Goal: Task Accomplishment & Management: Complete application form

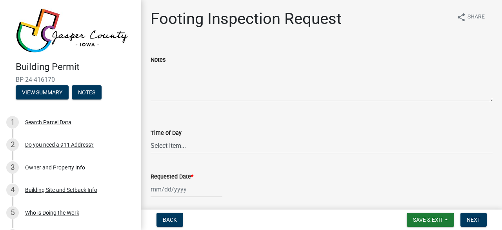
click at [122, 19] on img at bounding box center [72, 30] width 113 height 45
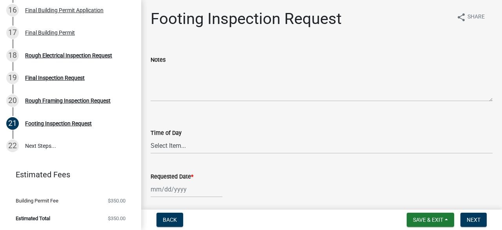
scroll to position [435, 0]
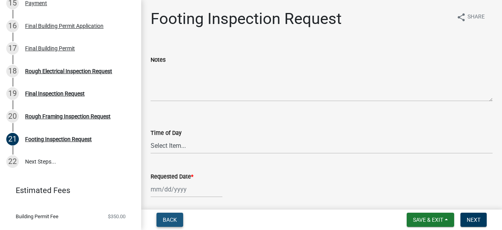
click at [172, 217] on span "Back" at bounding box center [170, 219] width 14 height 6
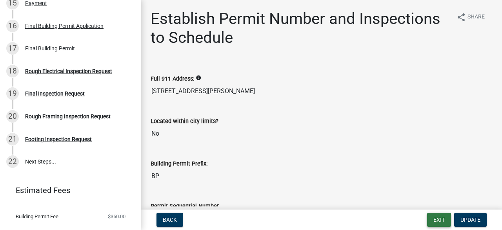
click at [434, 221] on button "Exit" at bounding box center [439, 219] width 24 height 14
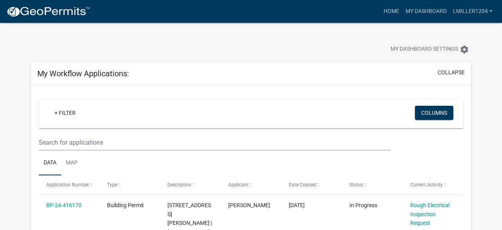
click at [237, 30] on div "My Dashboard Settings settings" at bounding box center [251, 41] width 452 height 36
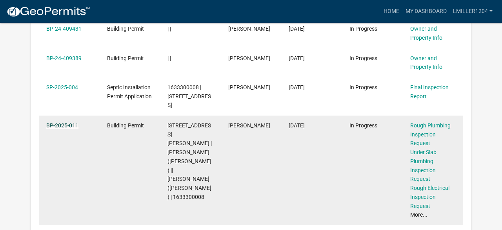
scroll to position [267, 0]
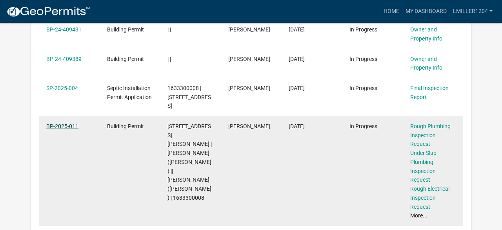
click at [64, 125] on link "BP-2025-011" at bounding box center [62, 126] width 32 height 6
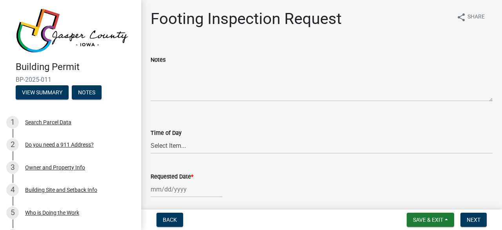
click at [129, 82] on div "Building Permit BP-2025-011 View Summary Notes" at bounding box center [70, 78] width 129 height 46
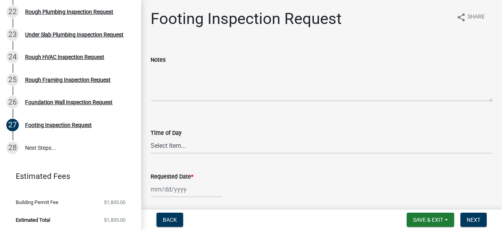
scroll to position [586, 0]
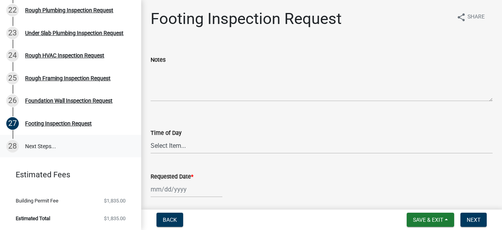
click at [39, 144] on link "28 Next Steps..." at bounding box center [70, 146] width 141 height 23
click at [11, 146] on div "28" at bounding box center [12, 146] width 13 height 13
click at [214, 59] on div "Notes" at bounding box center [322, 59] width 342 height 9
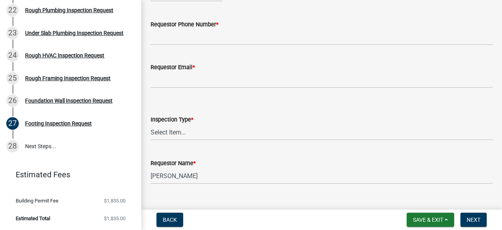
scroll to position [194, 0]
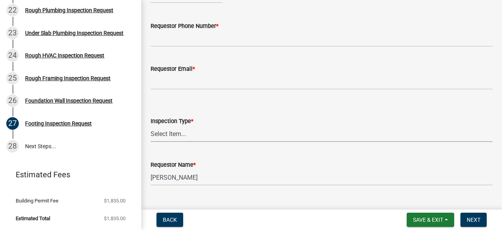
click at [174, 131] on select "Select Item... Footing Inspection" at bounding box center [322, 134] width 342 height 16
click at [180, 123] on label "Inspection Type *" at bounding box center [172, 120] width 43 height 5
click at [180, 126] on select "Select Item... Footing Inspection" at bounding box center [322, 134] width 342 height 16
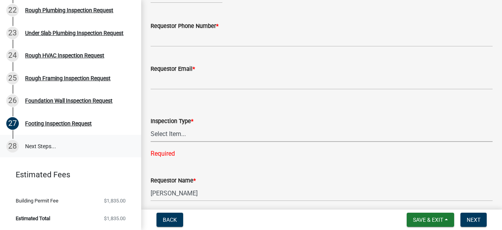
click at [35, 149] on link "28 Next Steps..." at bounding box center [70, 146] width 141 height 23
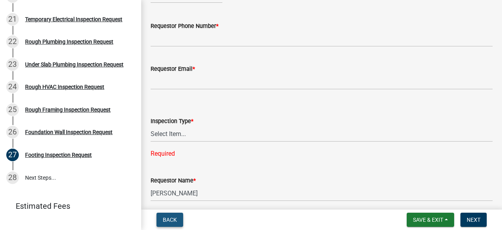
click at [168, 221] on span "Back" at bounding box center [170, 219] width 14 height 6
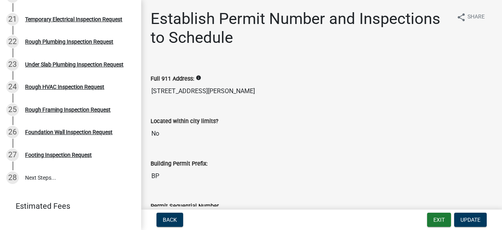
click at [211, 88] on input "[STREET_ADDRESS][PERSON_NAME]" at bounding box center [322, 91] width 342 height 16
click at [207, 40] on h1 "Establish Permit Number and Inspections to Schedule" at bounding box center [301, 28] width 300 height 38
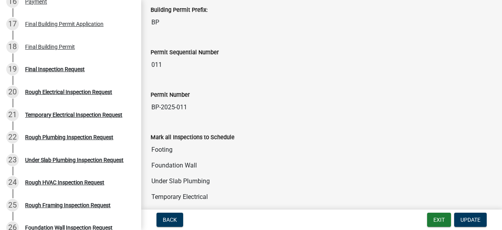
scroll to position [459, 0]
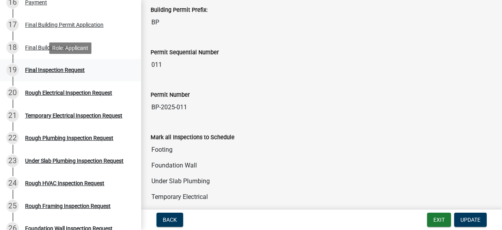
click at [52, 69] on div "Final Inspection Request" at bounding box center [55, 69] width 60 height 5
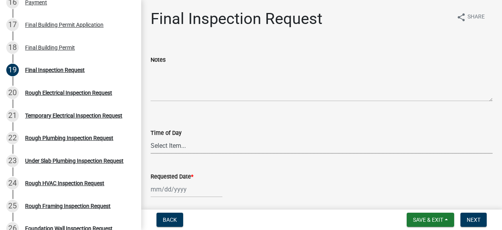
click at [175, 146] on select "Select Item... AM PM" at bounding box center [322, 145] width 342 height 16
click at [151, 137] on select "Select Item... AM PM" at bounding box center [322, 145] width 342 height 16
select select "2315d9a8-5d21-4356-beea-4cbbf8e81be2"
click at [179, 193] on div at bounding box center [187, 189] width 72 height 16
select select "9"
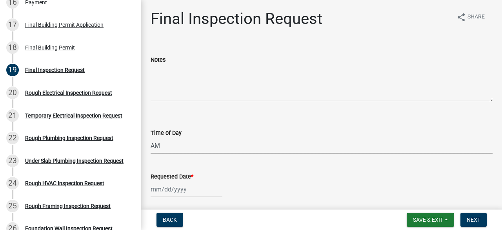
select select "2025"
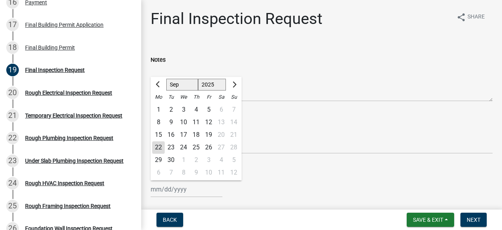
click at [209, 148] on div "26" at bounding box center [208, 147] width 13 height 13
type input "[DATE]"
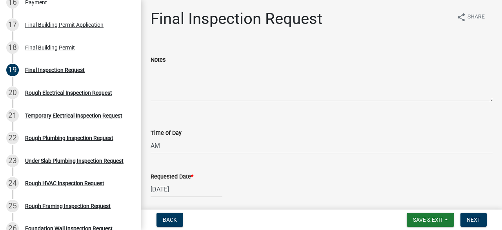
click at [229, 137] on div "Time of Day" at bounding box center [322, 132] width 342 height 9
click at [175, 186] on div "[DATE]" at bounding box center [187, 189] width 72 height 16
select select "9"
select select "2025"
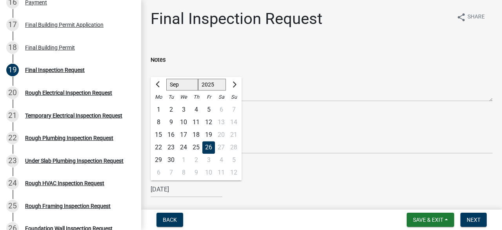
click at [209, 145] on div "26" at bounding box center [208, 147] width 13 height 13
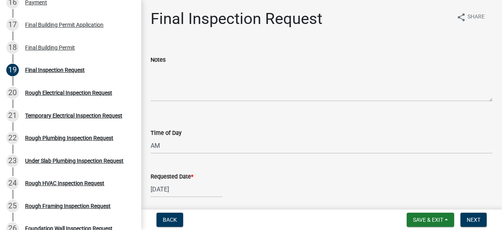
click at [226, 162] on div "Requested Date * [DATE]" at bounding box center [322, 178] width 342 height 36
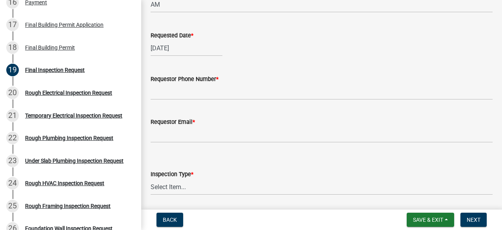
scroll to position [141, 0]
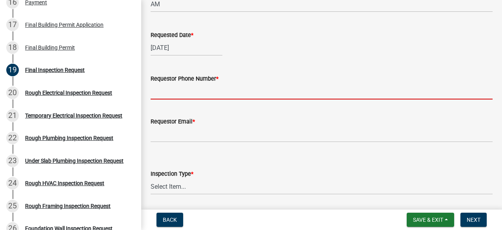
click at [179, 92] on input "Requestor Phone Number *" at bounding box center [322, 91] width 342 height 16
type input "5155207981"
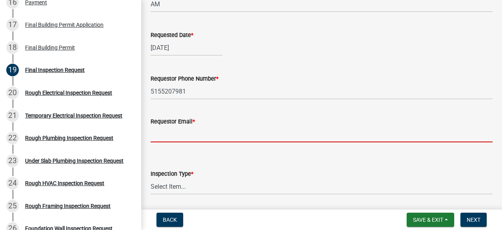
click at [185, 141] on input "Requestor Email *" at bounding box center [322, 134] width 342 height 16
type input "[EMAIL_ADDRESS][DOMAIN_NAME]"
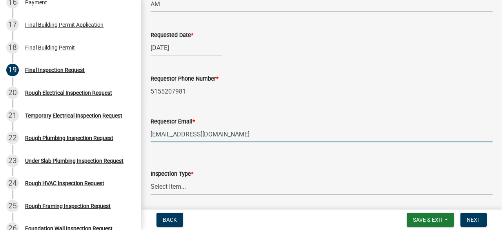
click at [171, 190] on select "Select Item... Final Inspection" at bounding box center [322, 186] width 342 height 16
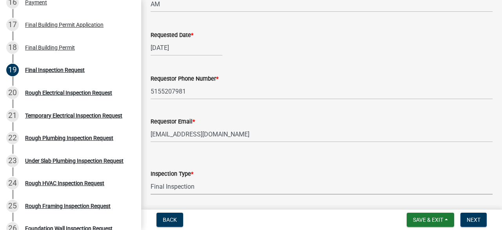
click at [151, 178] on select "Select Item... Final Inspection" at bounding box center [322, 186] width 342 height 16
select select "3522bda7-a3dc-4c88-94a8-606a9c8e0ccb"
click at [475, 218] on span "Next" at bounding box center [474, 219] width 14 height 6
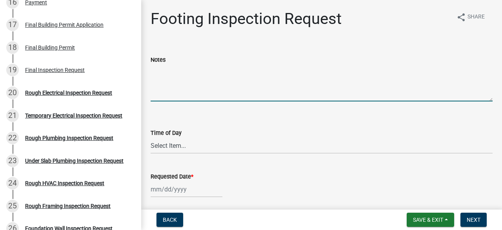
click at [182, 80] on textarea "Notes" at bounding box center [322, 82] width 342 height 37
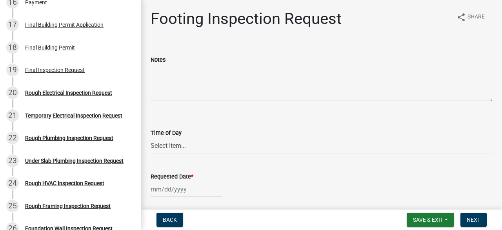
click at [204, 26] on h1 "Footing Inspection Request" at bounding box center [246, 18] width 191 height 19
click at [436, 219] on span "Save & Exit" at bounding box center [428, 219] width 30 height 6
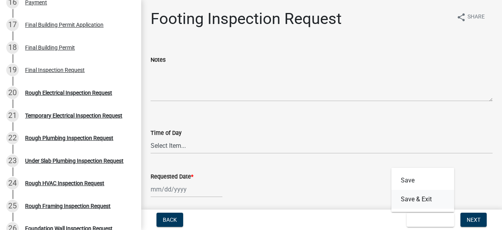
click at [412, 200] on button "Save & Exit" at bounding box center [423, 199] width 63 height 19
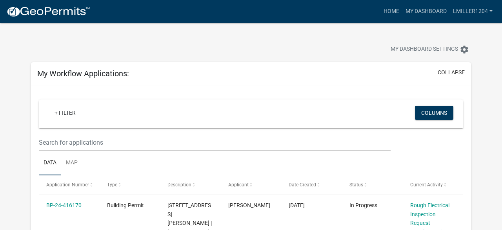
click at [319, 41] on div "My Dashboard Settings settings" at bounding box center [251, 41] width 452 height 36
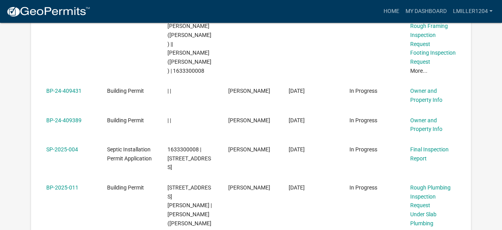
scroll to position [204, 0]
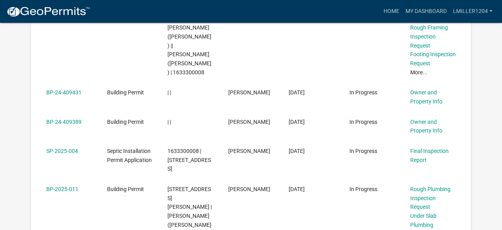
click at [469, 136] on div "+ Filter Columns Data Map Application Number Type Description Applicant Date Cr…" at bounding box center [251, 146] width 440 height 531
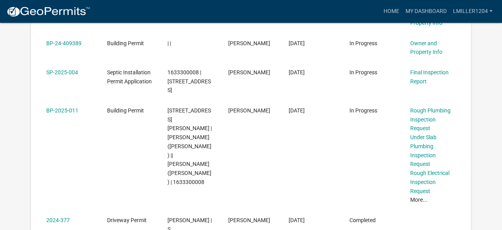
scroll to position [298, 0]
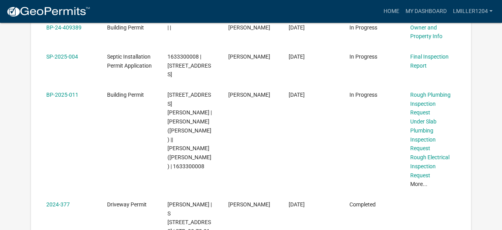
click at [468, 212] on div "+ Filter Columns Data Map Application Number Type Description Applicant Date Cr…" at bounding box center [251, 52] width 440 height 531
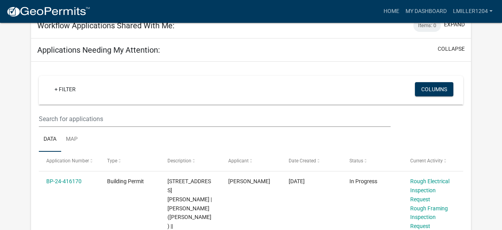
scroll to position [628, 0]
